Goal: Task Accomplishment & Management: Use online tool/utility

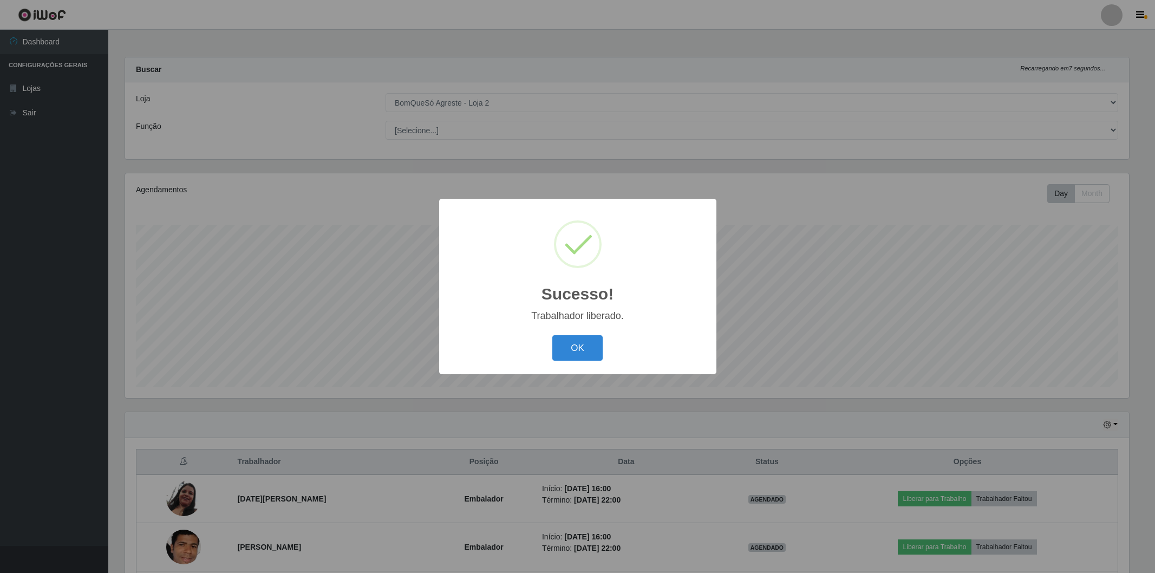
select select "214"
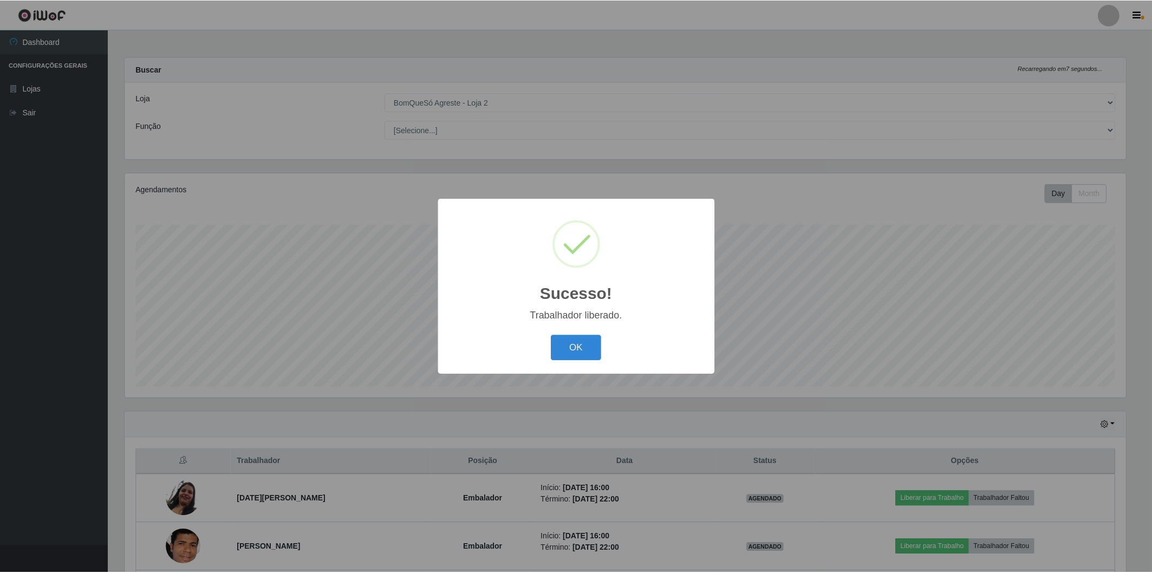
scroll to position [224, 1003]
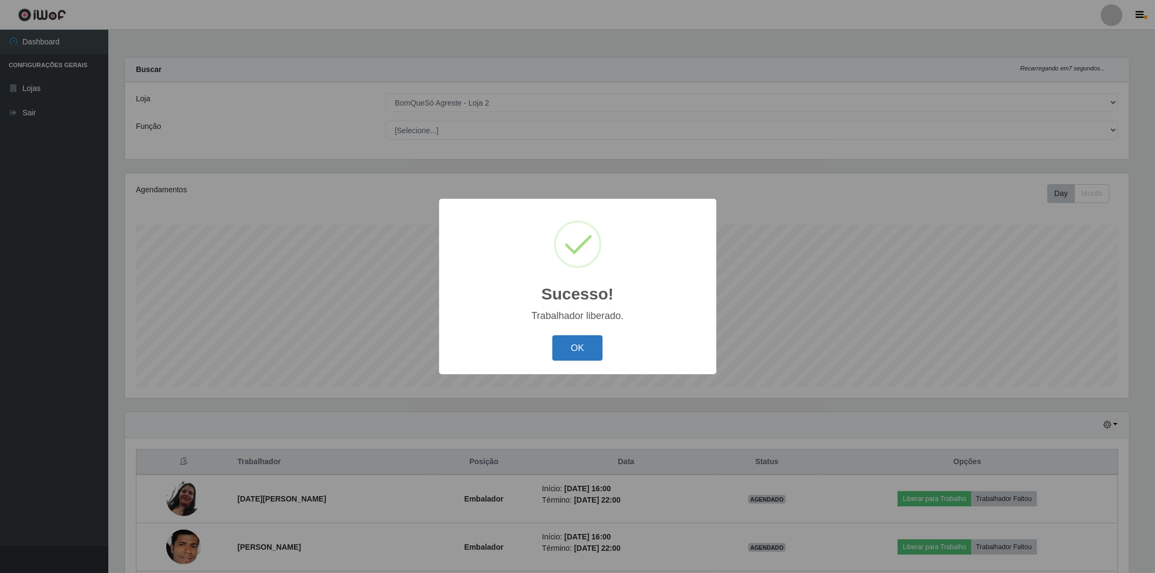
click at [558, 345] on button "OK" at bounding box center [577, 347] width 50 height 25
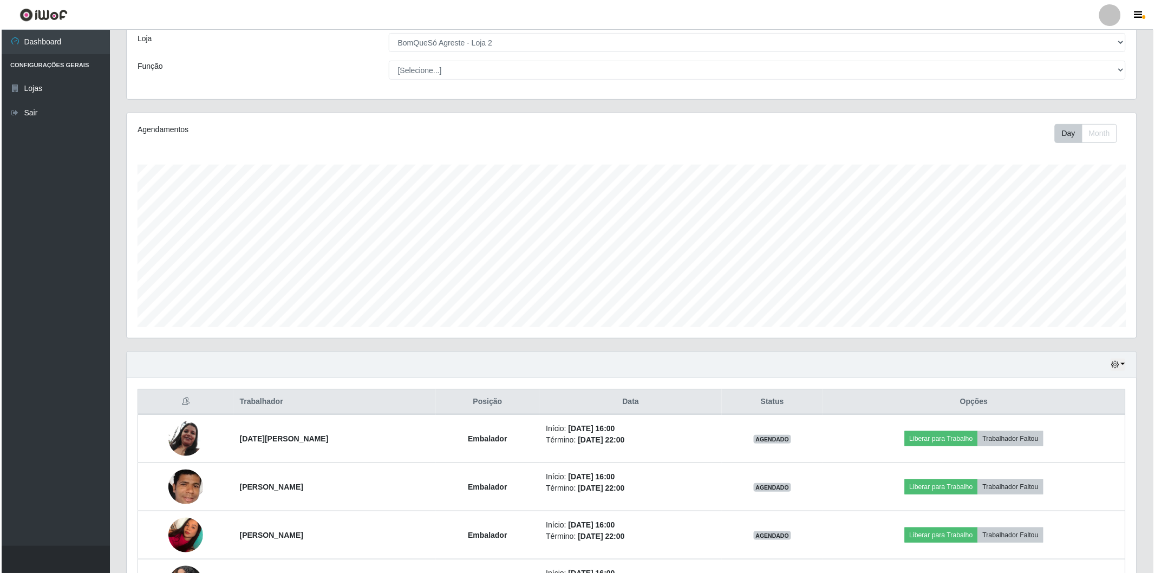
scroll to position [194, 0]
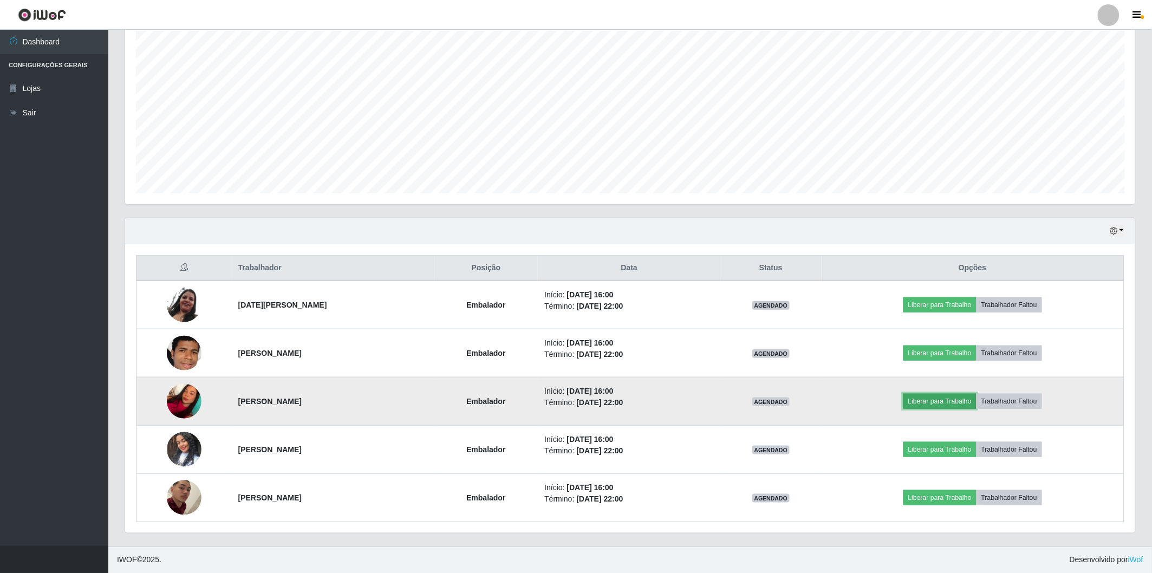
click at [938, 397] on button "Liberar para Trabalho" at bounding box center [939, 401] width 73 height 15
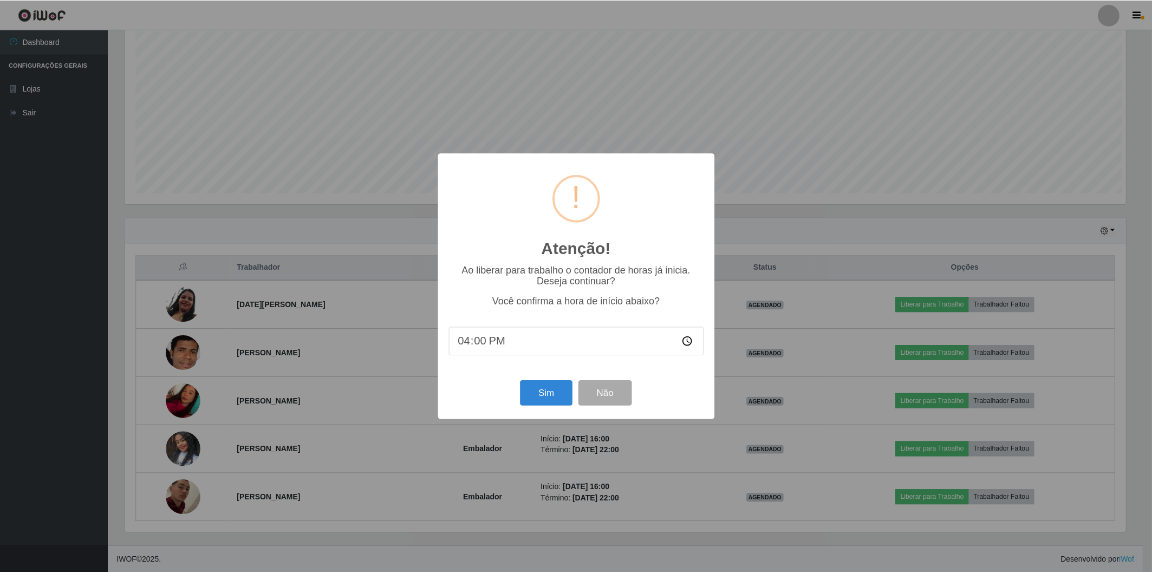
scroll to position [224, 1003]
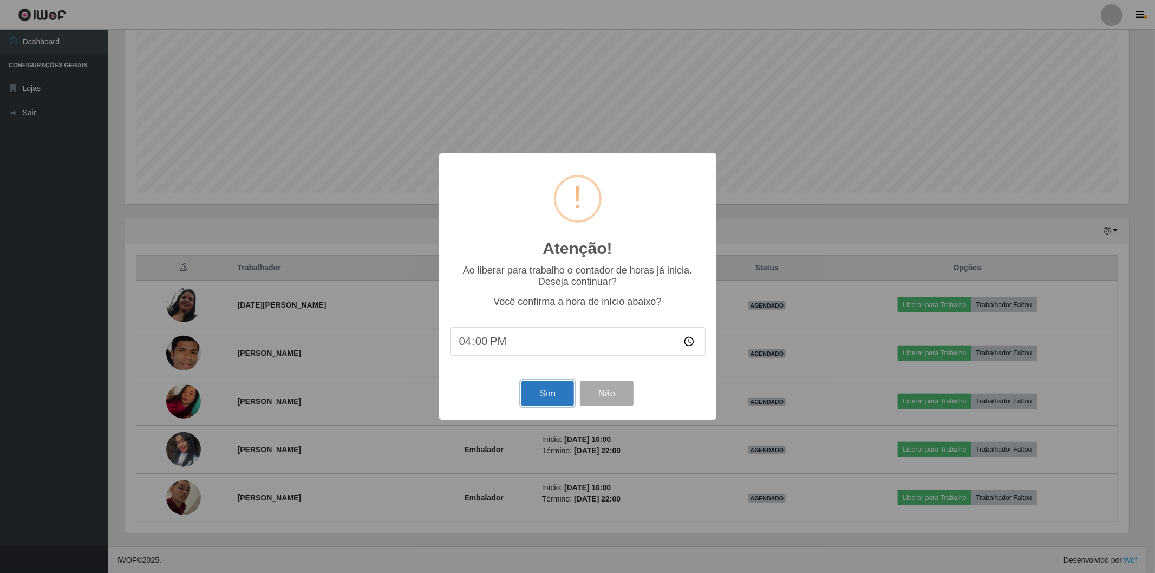
click at [539, 396] on button "Sim" at bounding box center [547, 393] width 53 height 25
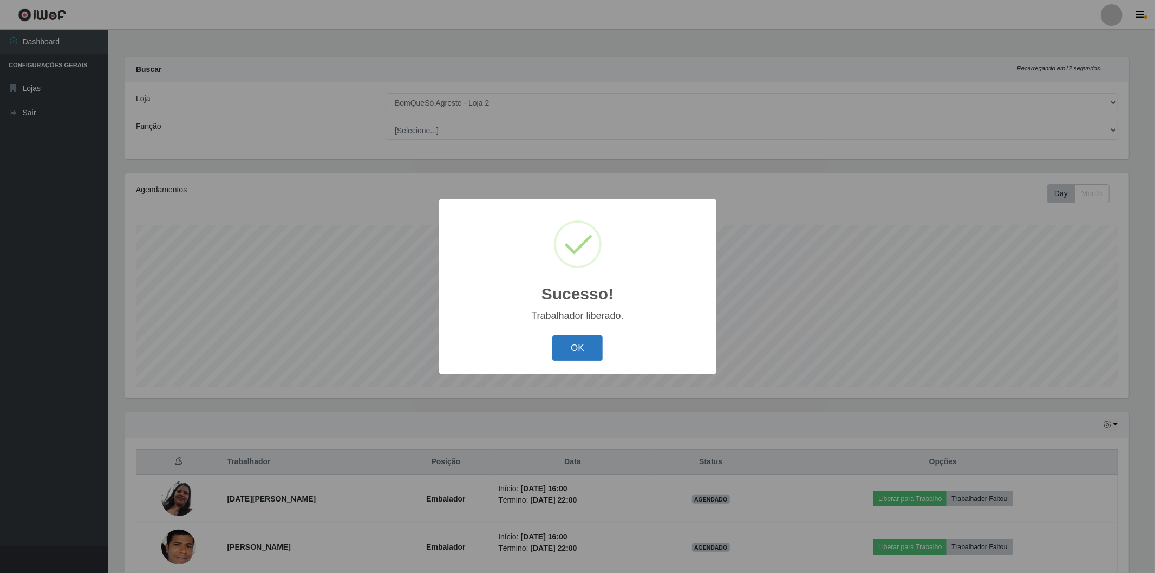
click at [559, 344] on button "OK" at bounding box center [577, 347] width 50 height 25
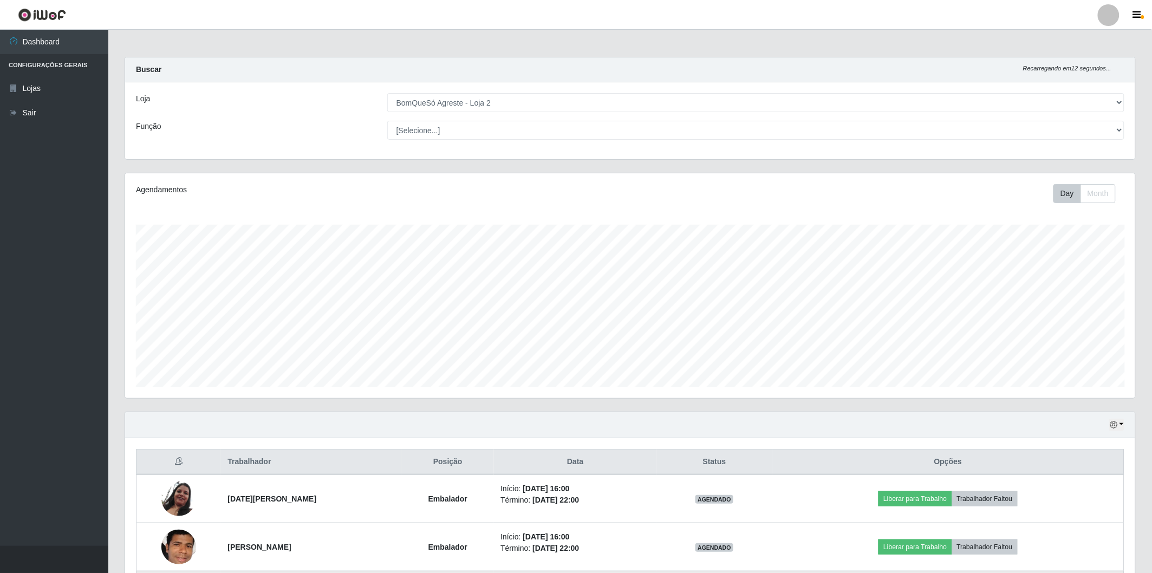
scroll to position [180, 0]
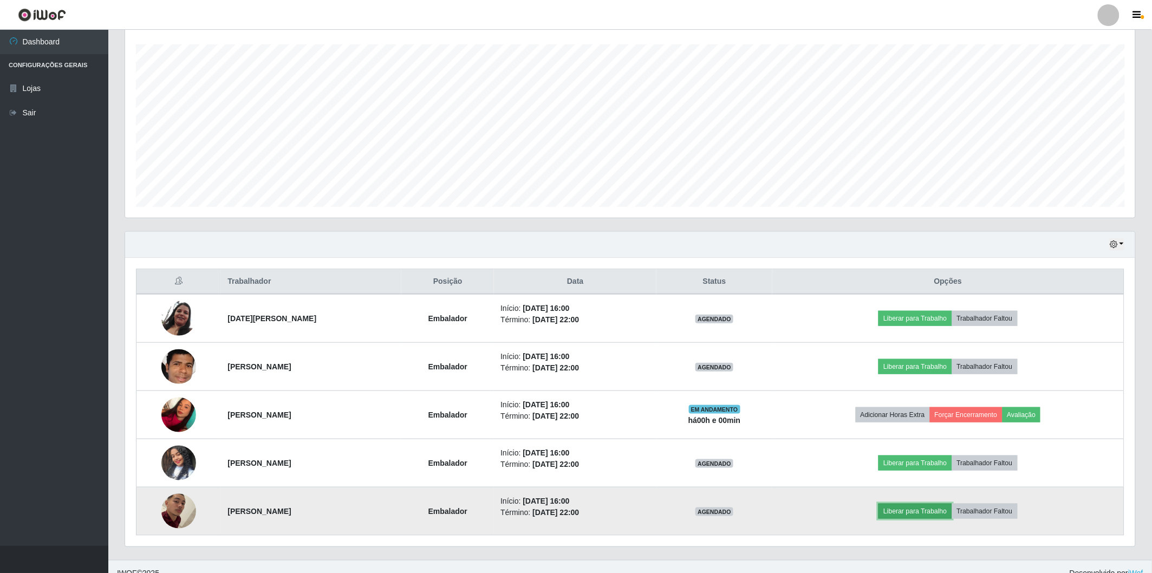
click at [948, 511] on button "Liberar para Trabalho" at bounding box center [914, 511] width 73 height 15
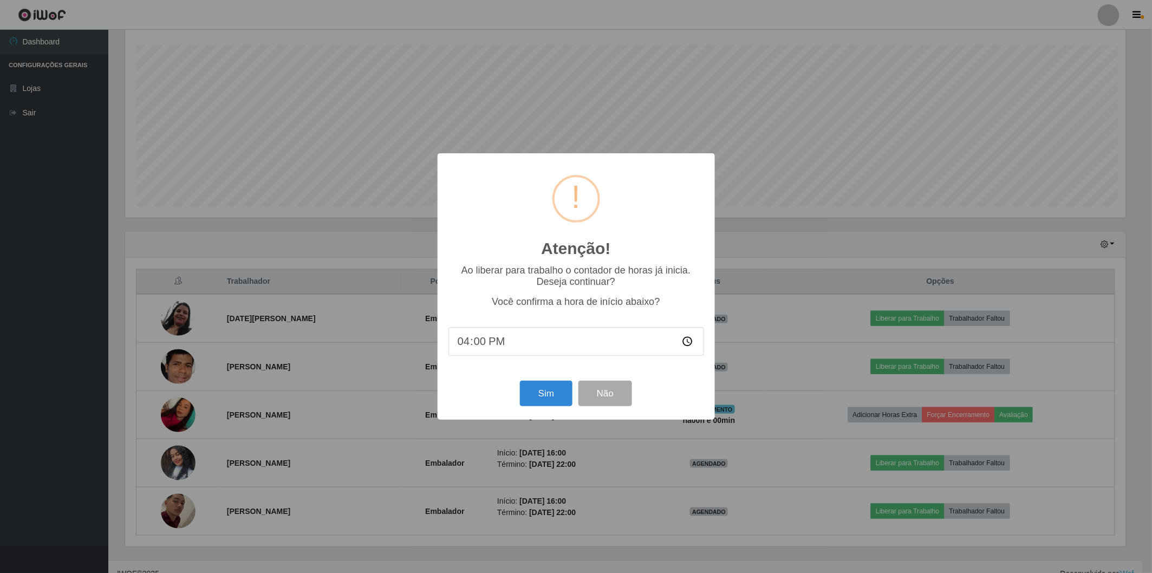
scroll to position [224, 1003]
click at [548, 390] on button "Sim" at bounding box center [547, 393] width 53 height 25
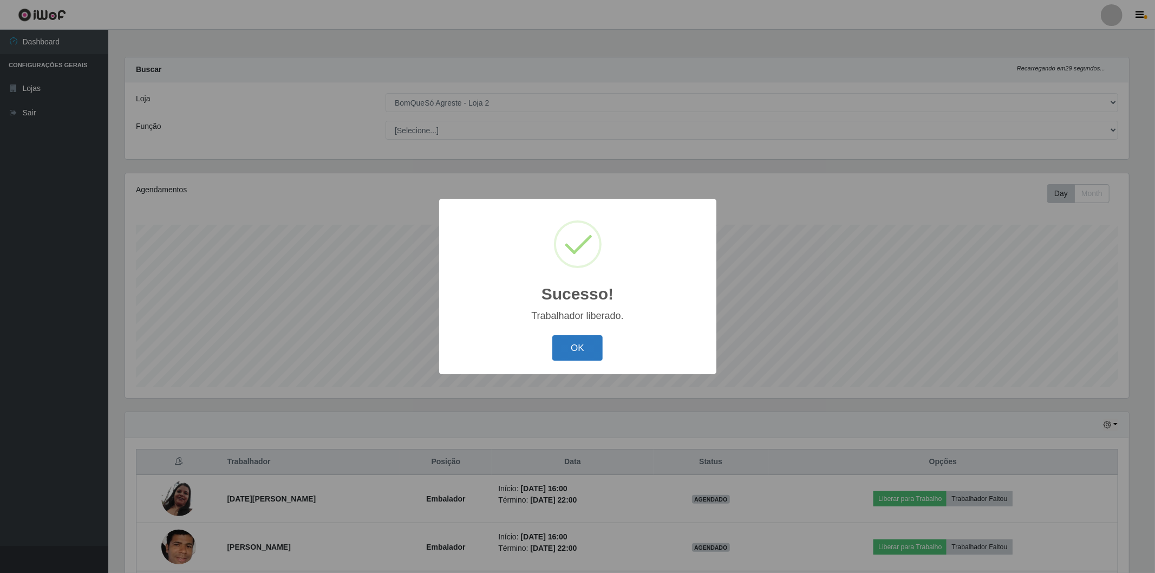
click at [566, 350] on button "OK" at bounding box center [577, 347] width 50 height 25
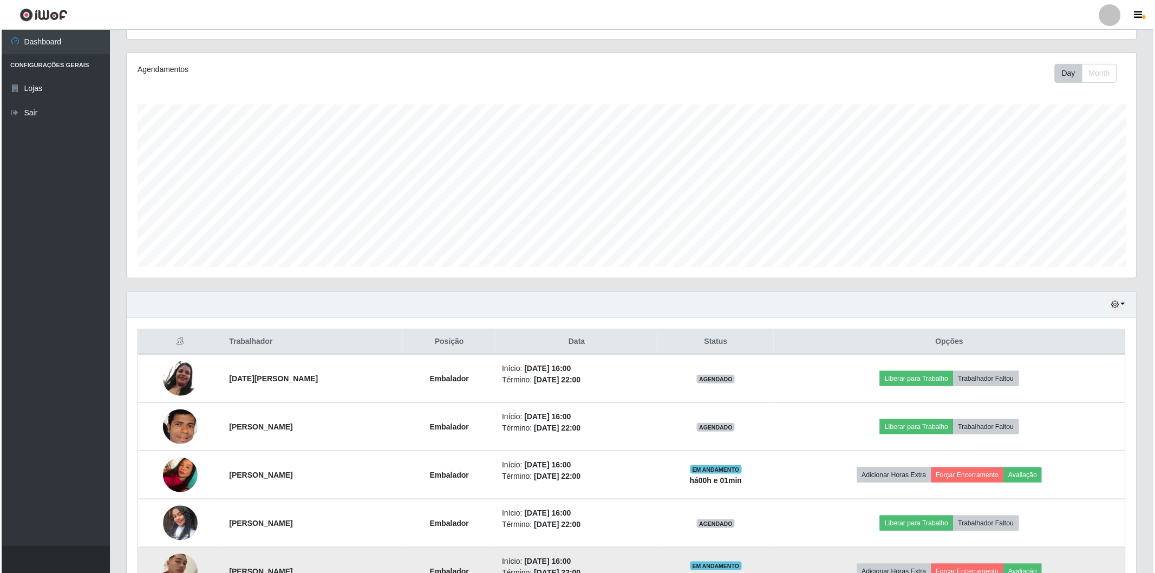
scroll to position [194, 0]
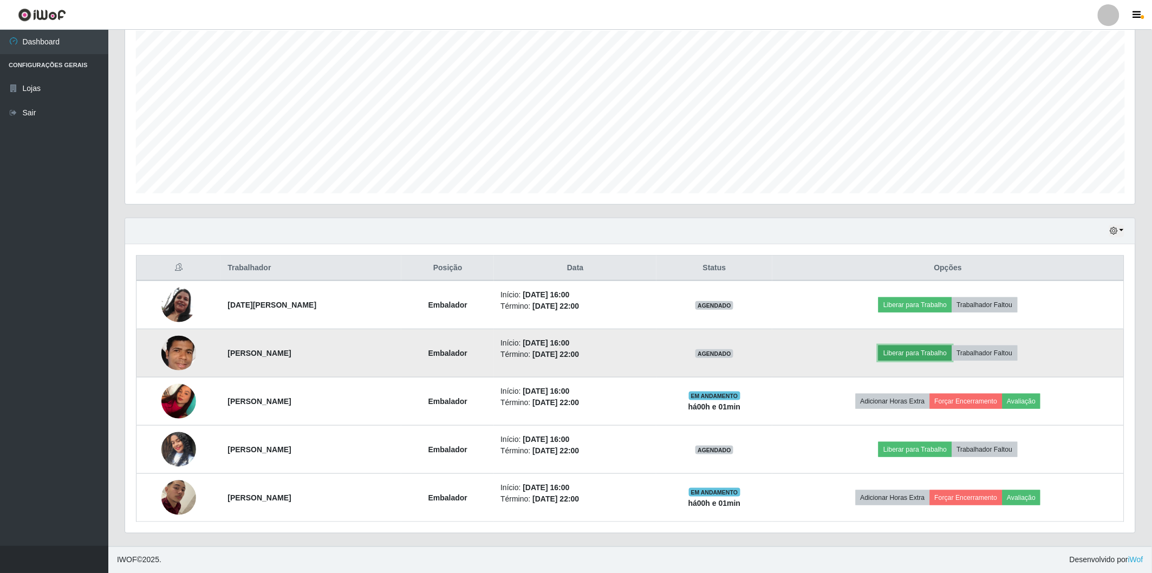
click at [951, 355] on button "Liberar para Trabalho" at bounding box center [914, 352] width 73 height 15
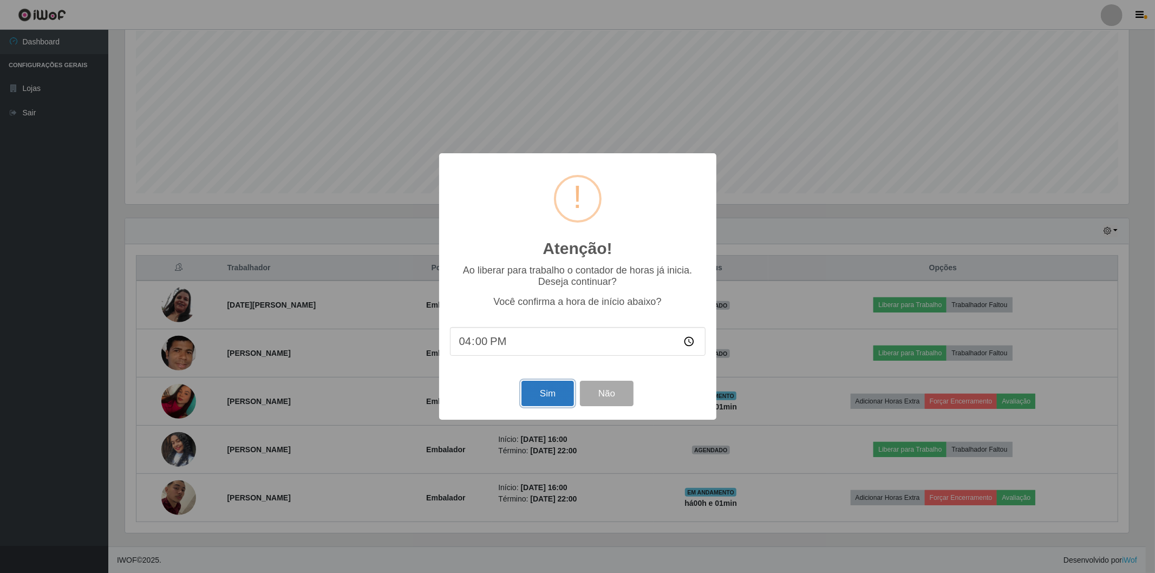
click at [534, 395] on button "Sim" at bounding box center [547, 393] width 53 height 25
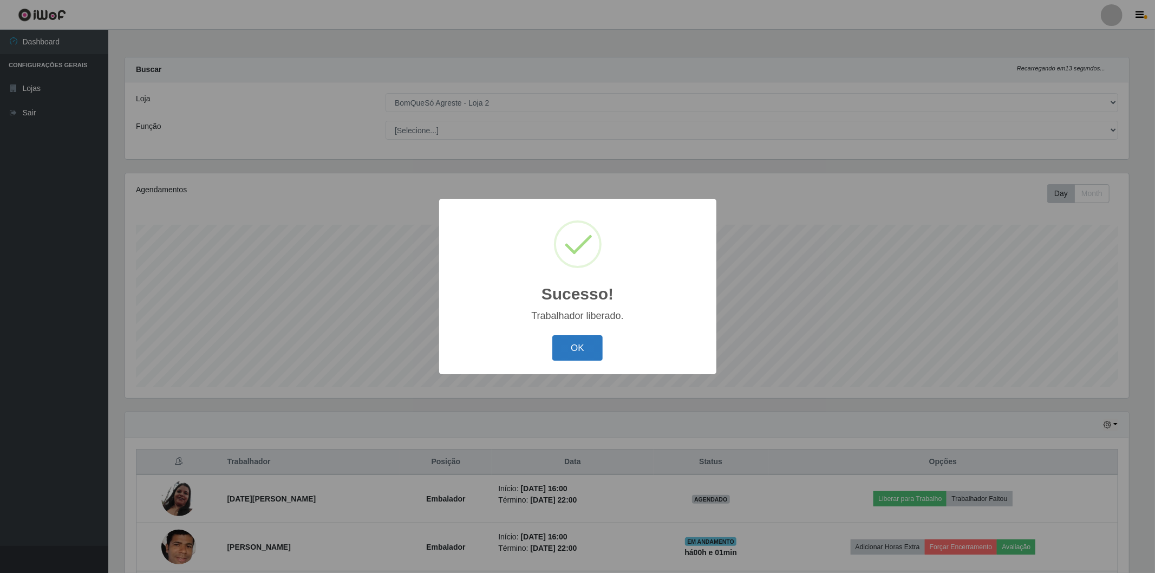
click at [581, 345] on button "OK" at bounding box center [577, 347] width 50 height 25
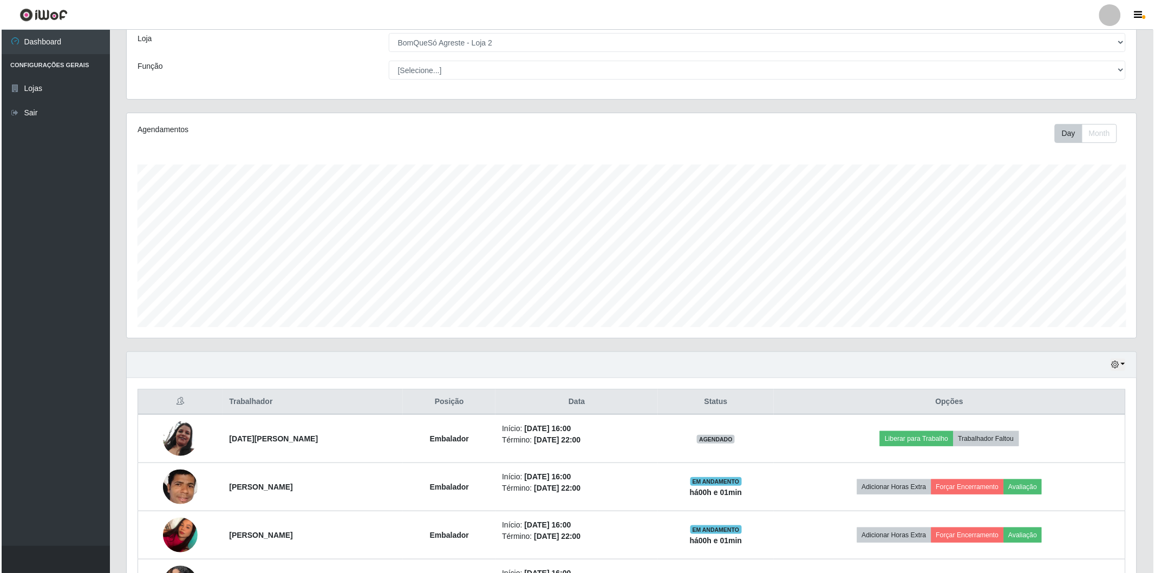
scroll to position [194, 0]
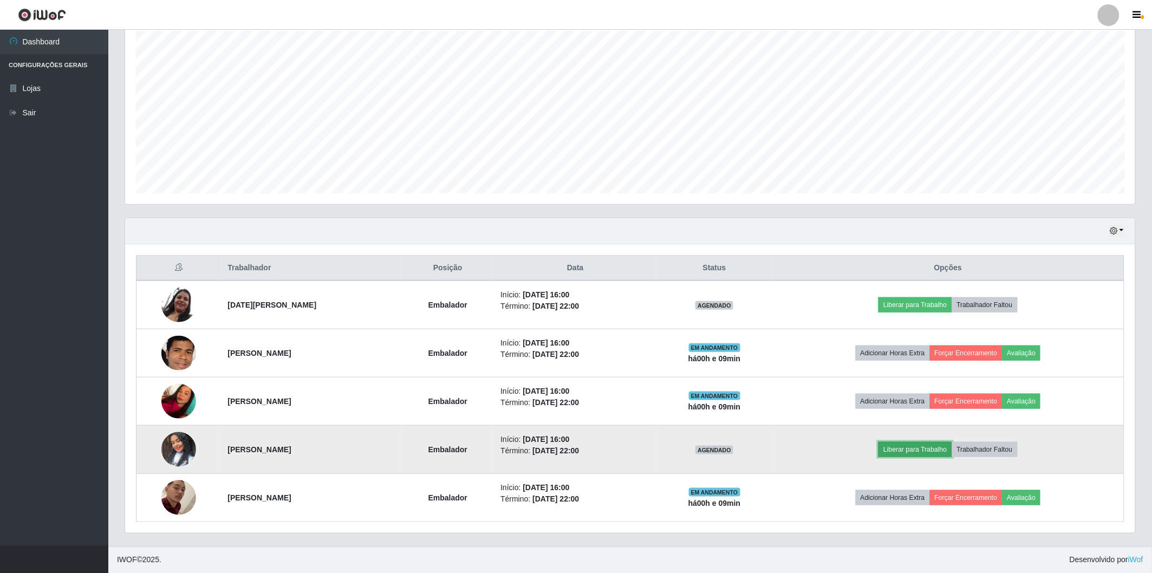
click at [934, 454] on button "Liberar para Trabalho" at bounding box center [914, 449] width 73 height 15
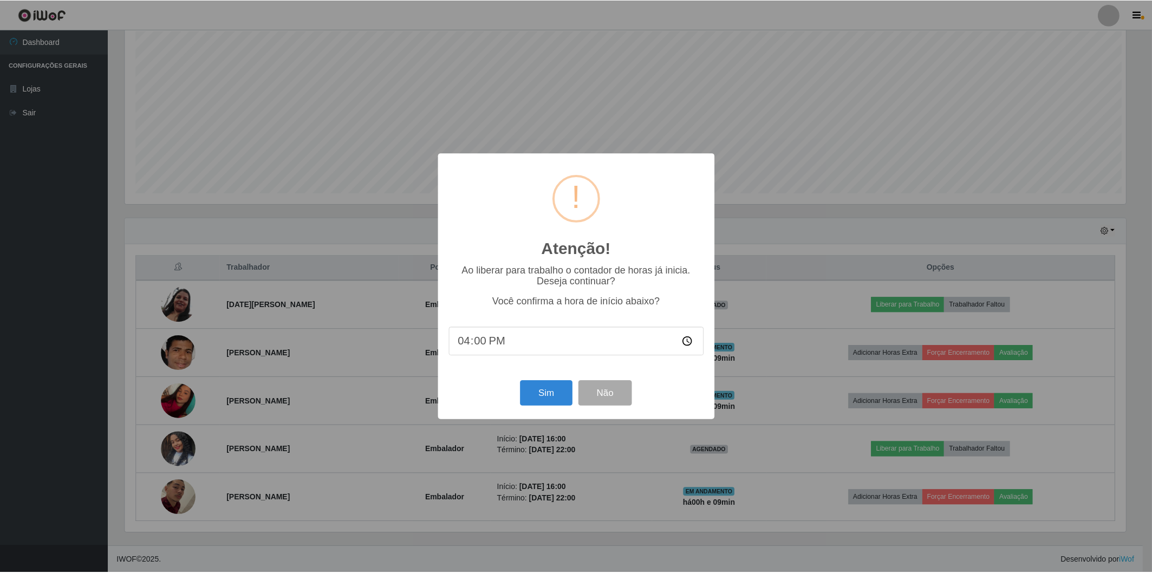
scroll to position [224, 1003]
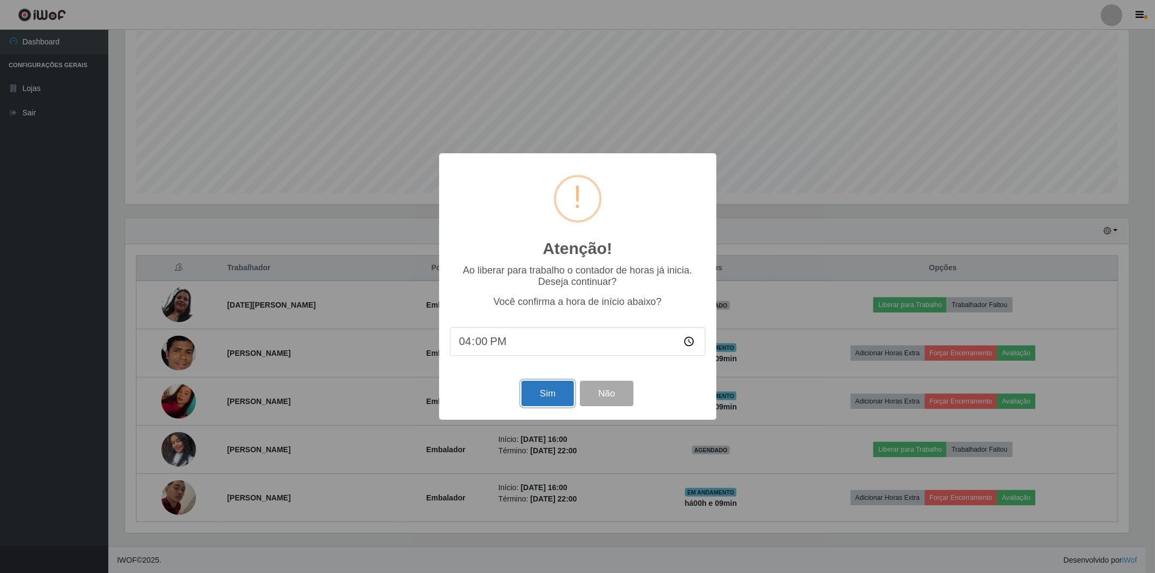
click at [544, 388] on button "Sim" at bounding box center [547, 393] width 53 height 25
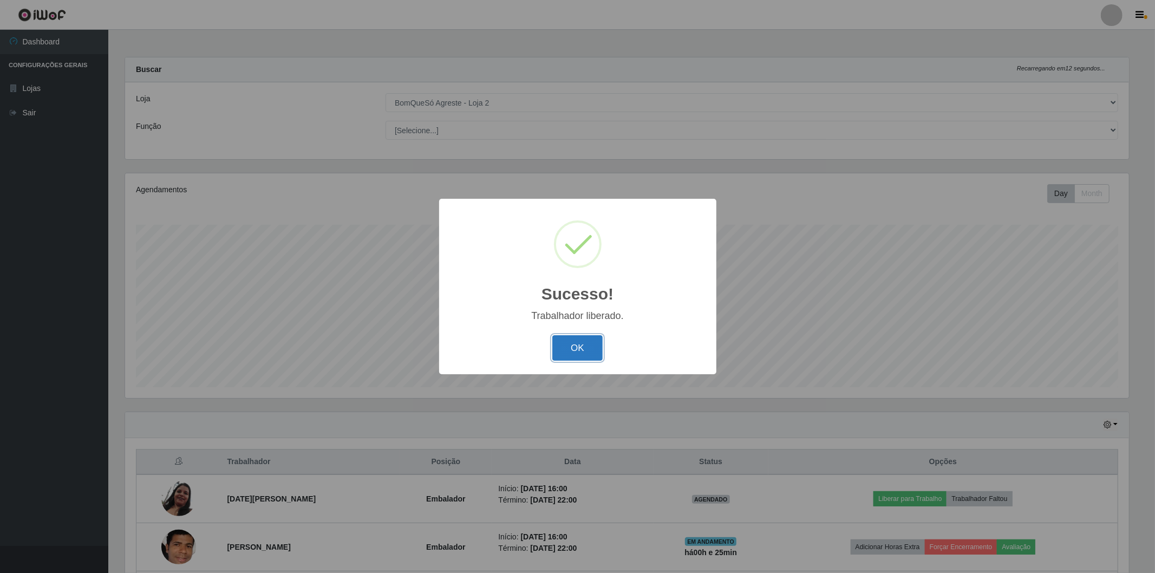
click at [558, 353] on button "OK" at bounding box center [577, 347] width 50 height 25
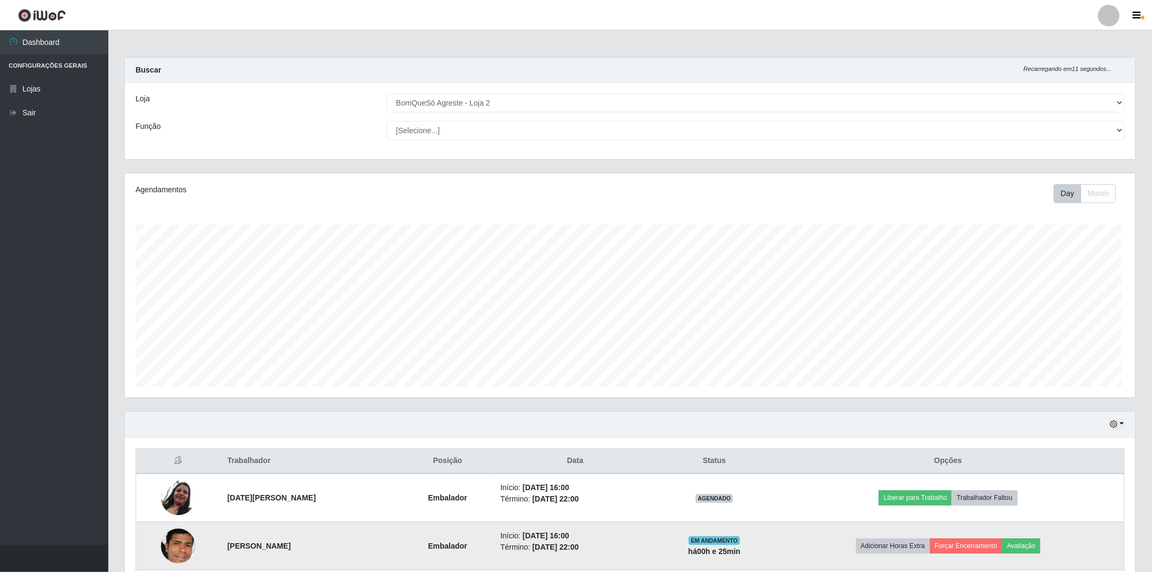
scroll to position [224, 1010]
